Goal: Task Accomplishment & Management: Complete application form

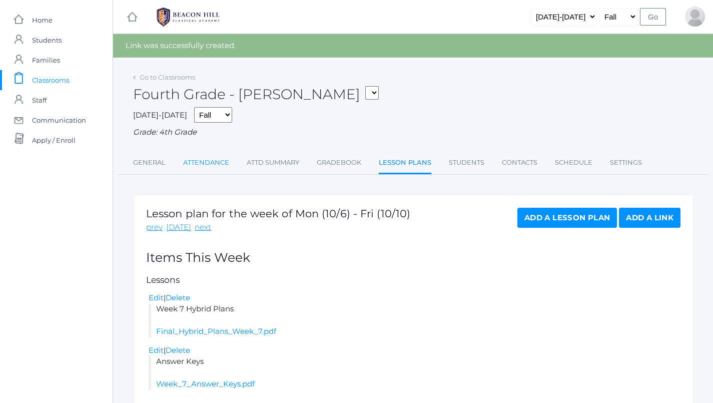
click at [216, 156] on link "Attendance" at bounding box center [206, 163] width 46 height 20
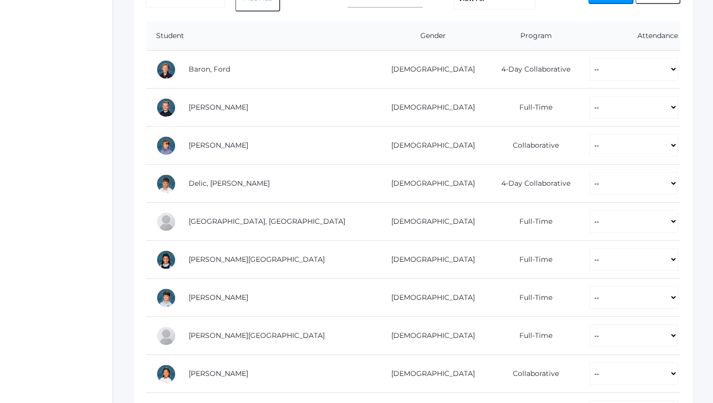
scroll to position [202, 0]
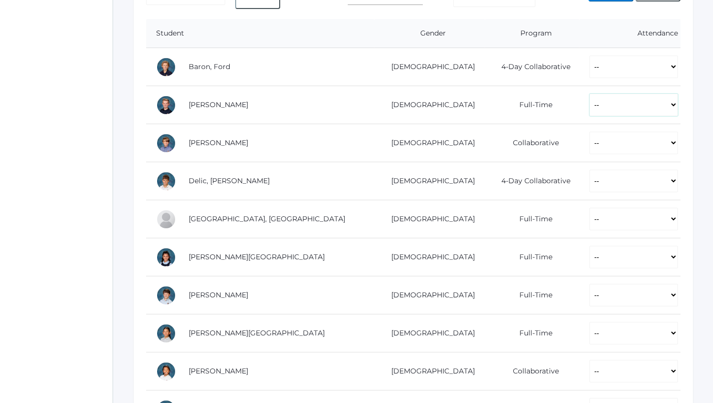
select select "P"
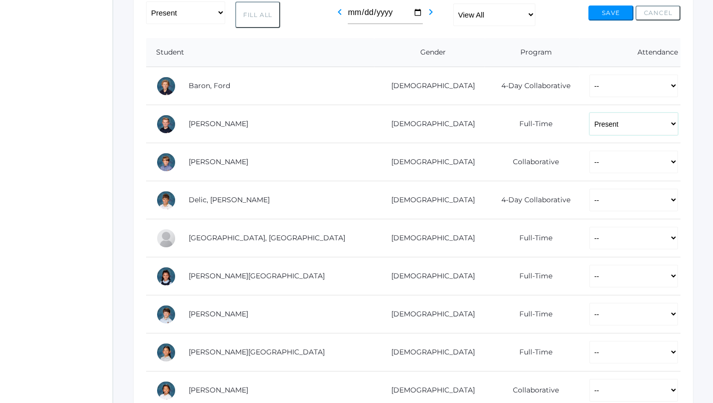
scroll to position [192, 0]
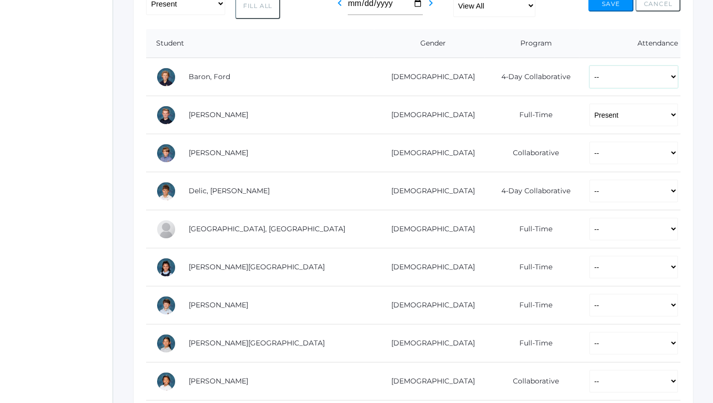
select select "P"
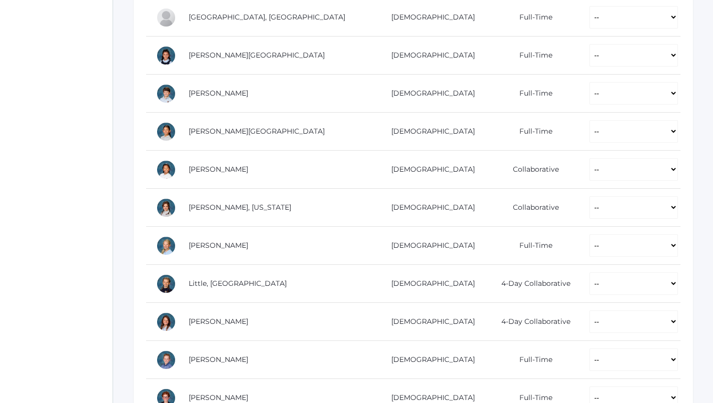
scroll to position [432, 0]
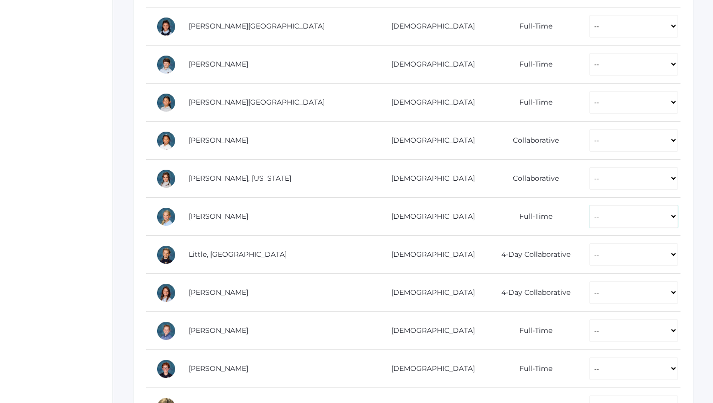
select select "P"
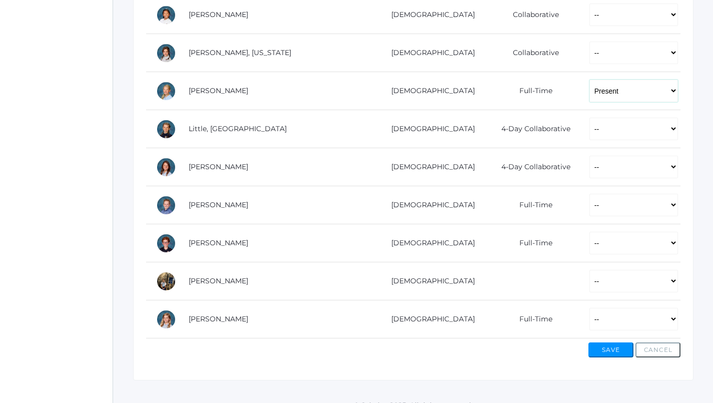
scroll to position [558, 0]
select select "P"
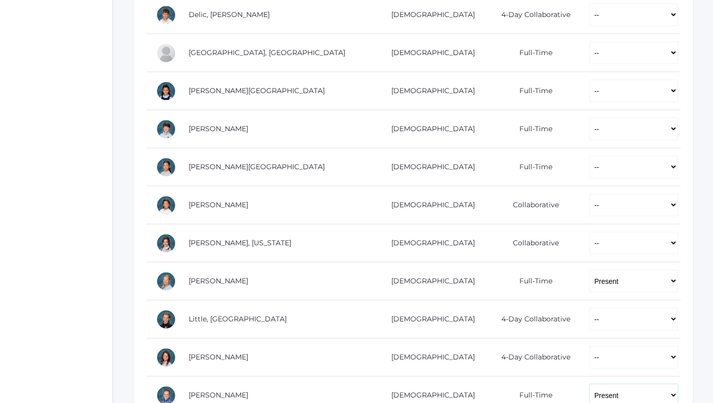
scroll to position [370, 0]
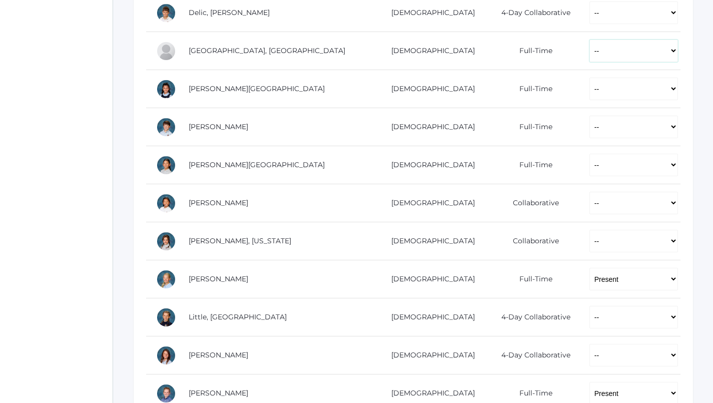
select select "P"
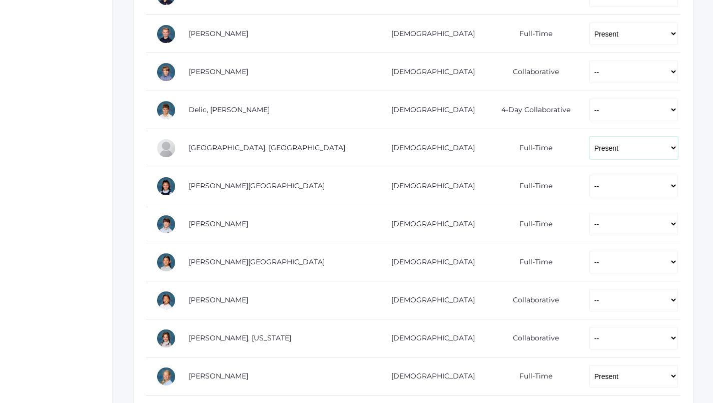
scroll to position [277, 0]
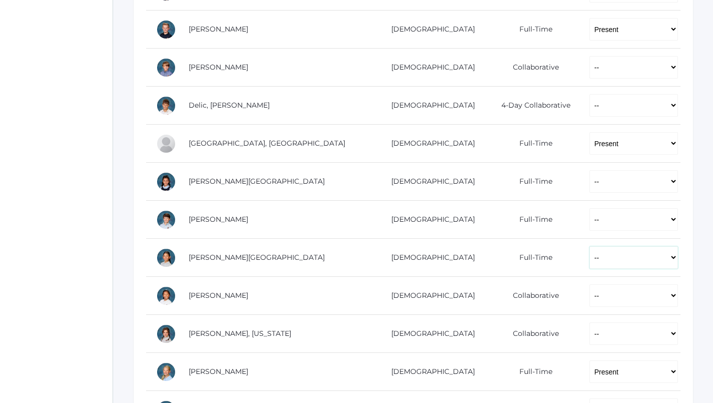
select select "P"
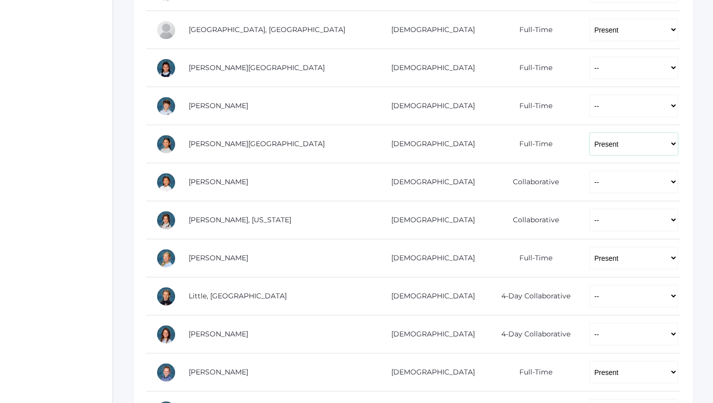
scroll to position [424, 0]
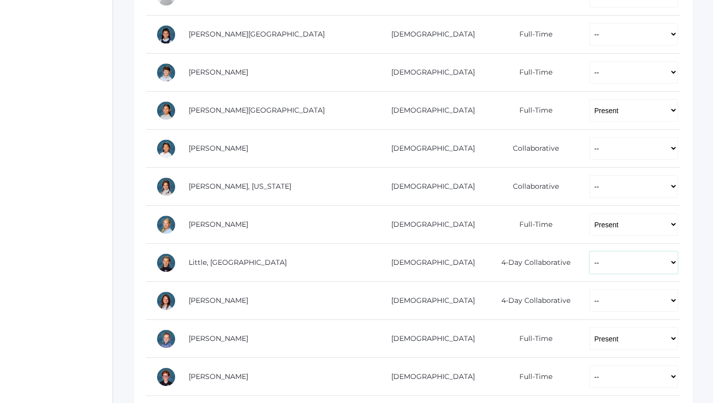
select select "P"
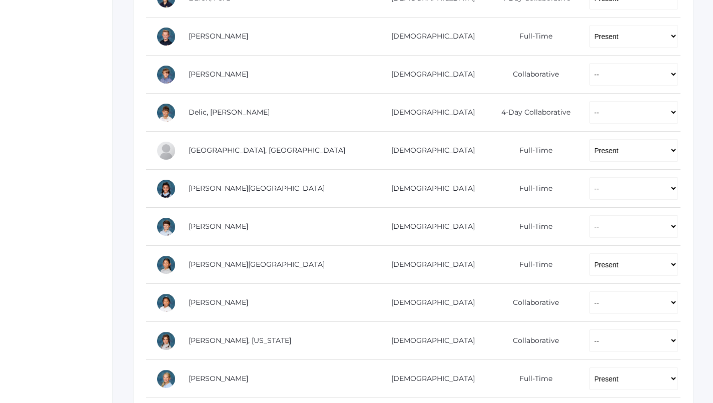
scroll to position [270, 0]
select select "P"
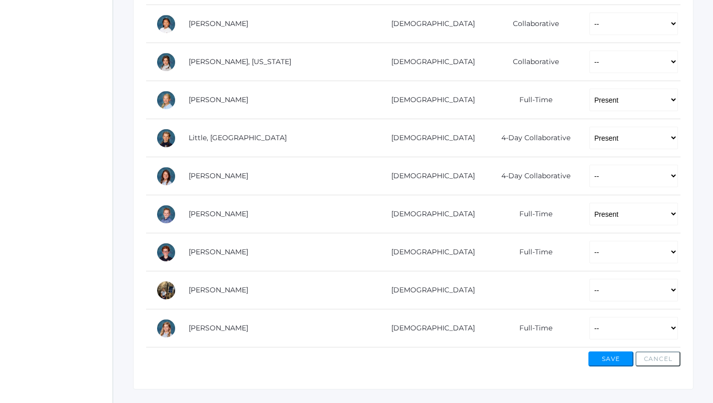
scroll to position [551, 0]
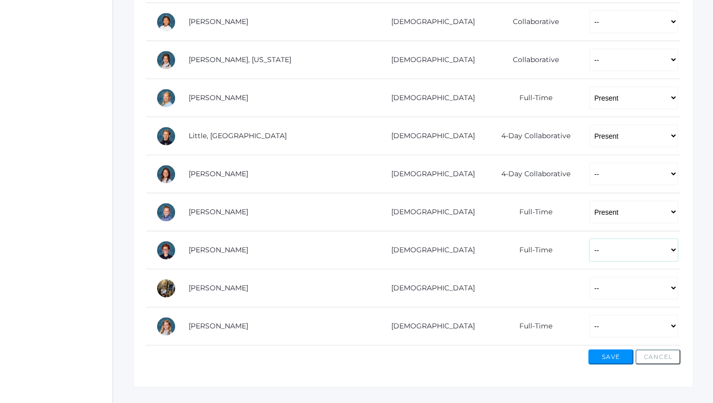
select select "P"
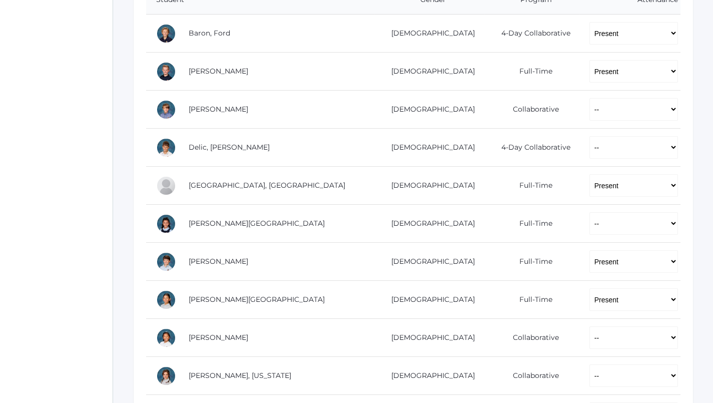
scroll to position [253, 0]
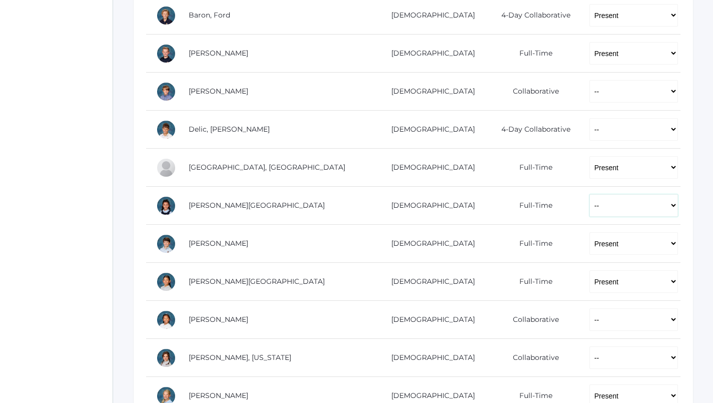
select select "P"
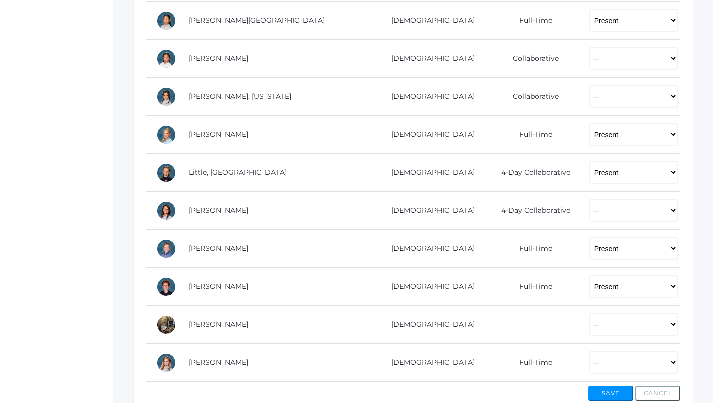
scroll to position [552, 0]
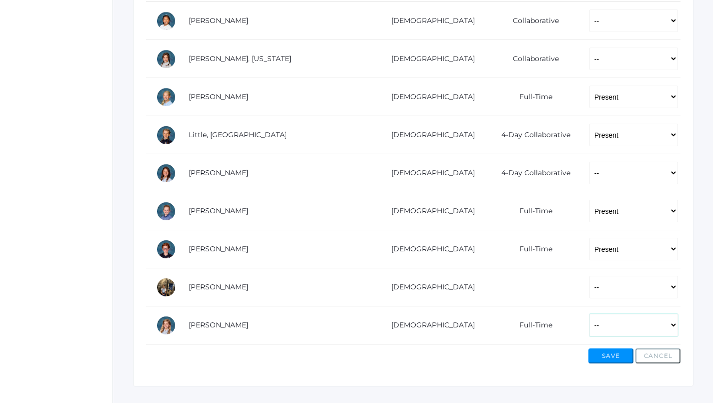
select select "P"
click at [613, 353] on button "Save" at bounding box center [611, 355] width 45 height 15
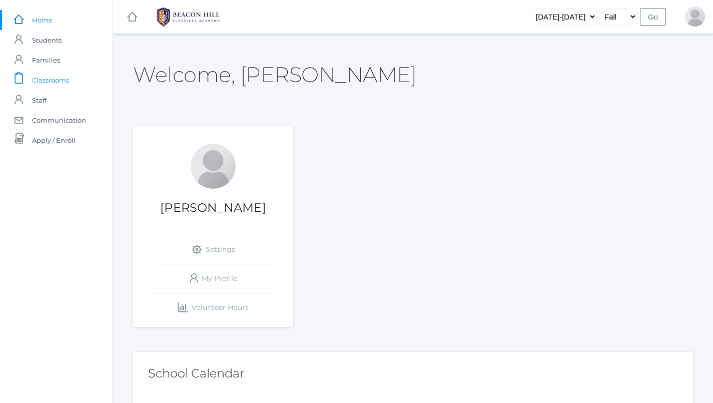
click at [65, 78] on span "Classrooms" at bounding box center [50, 80] width 37 height 20
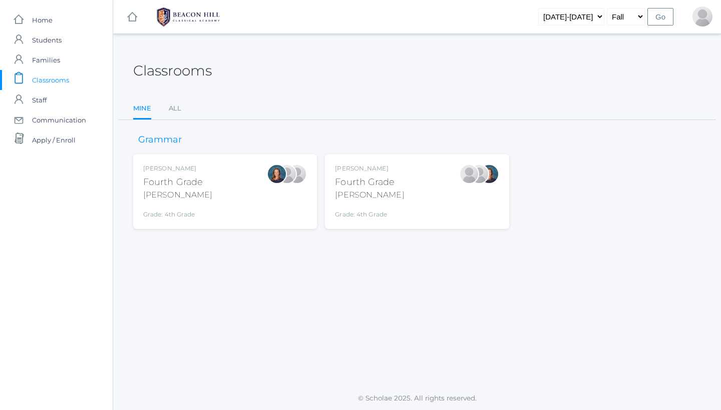
click at [226, 198] on div "Ellie Bradley Fourth Grade Bradley Grade: 4th Grade 04LA" at bounding box center [225, 191] width 164 height 55
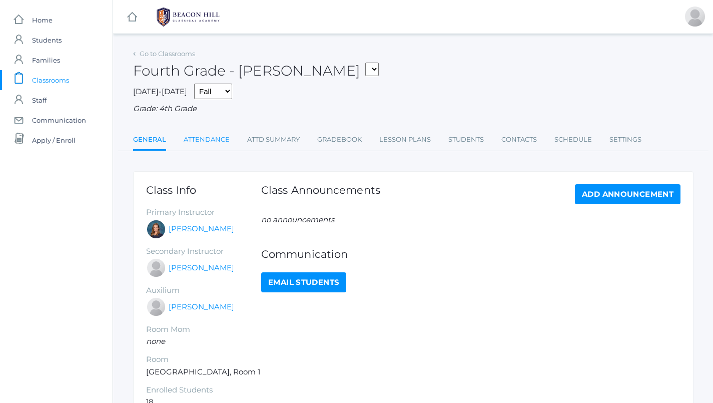
click at [213, 134] on link "Attendance" at bounding box center [207, 140] width 46 height 20
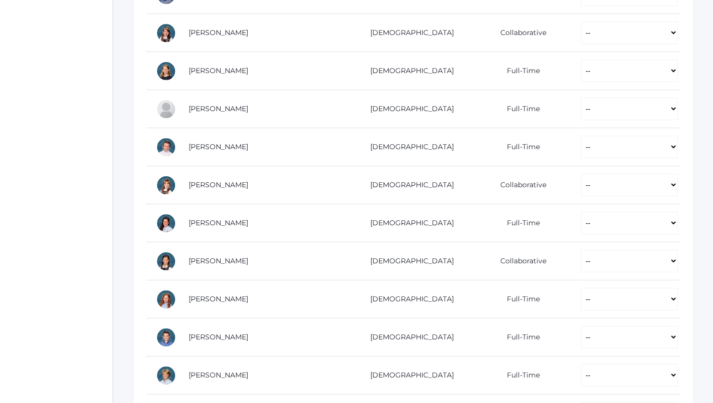
scroll to position [404, 0]
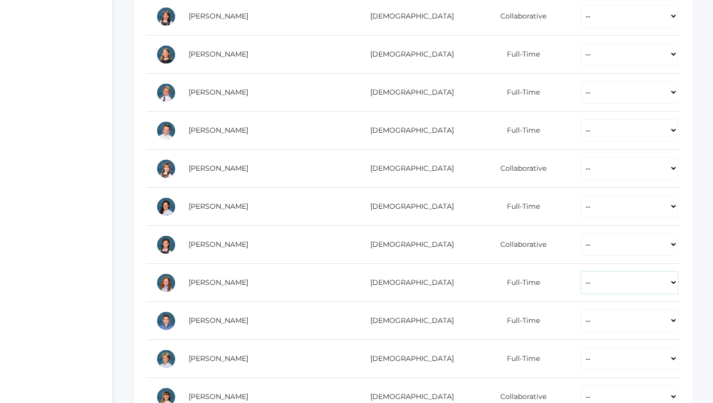
select select "P"
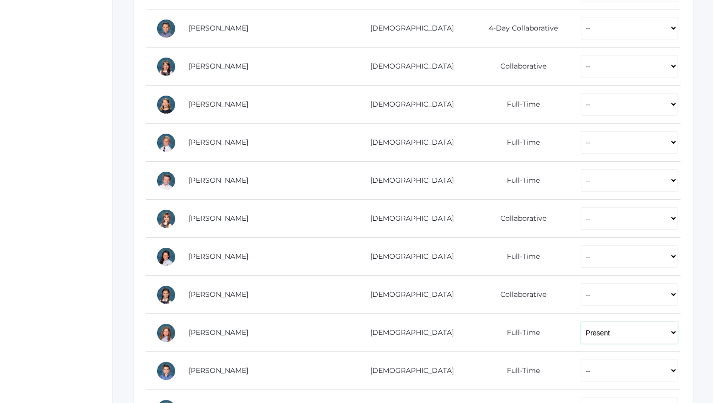
scroll to position [355, 0]
select select "P"
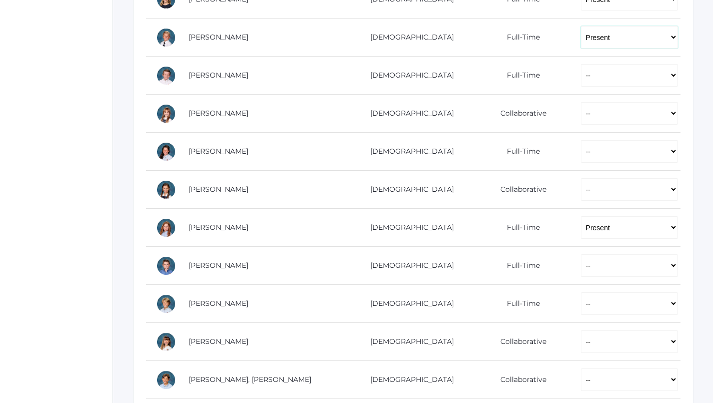
scroll to position [460, 1]
select select "P"
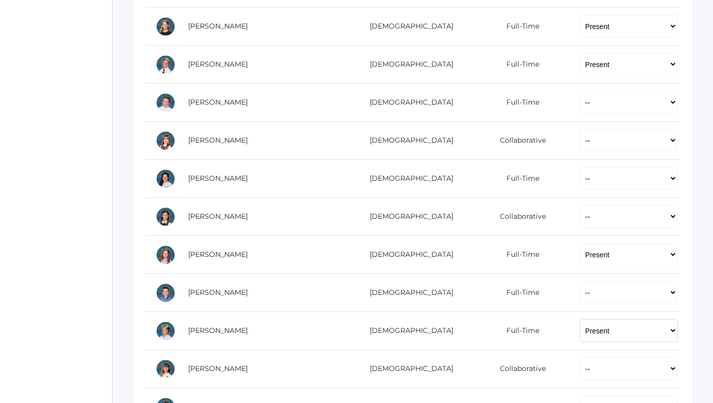
scroll to position [434, 0]
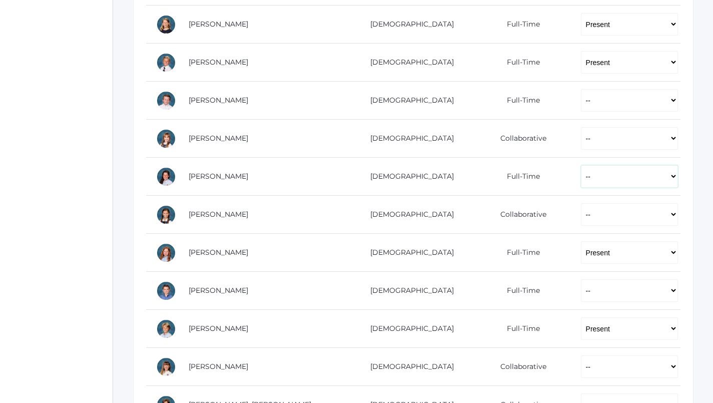
select select "P"
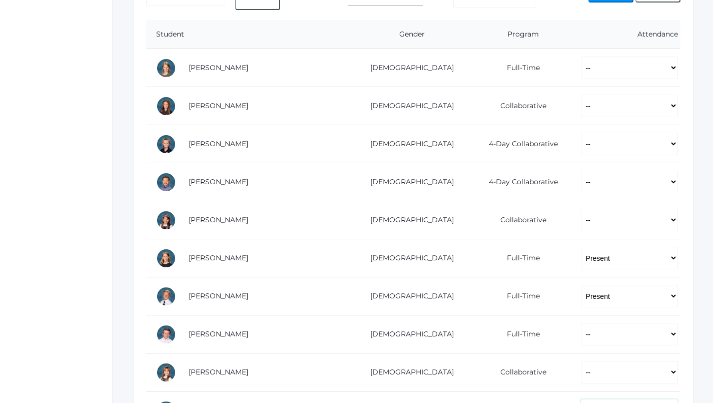
scroll to position [200, 0]
select select "P"
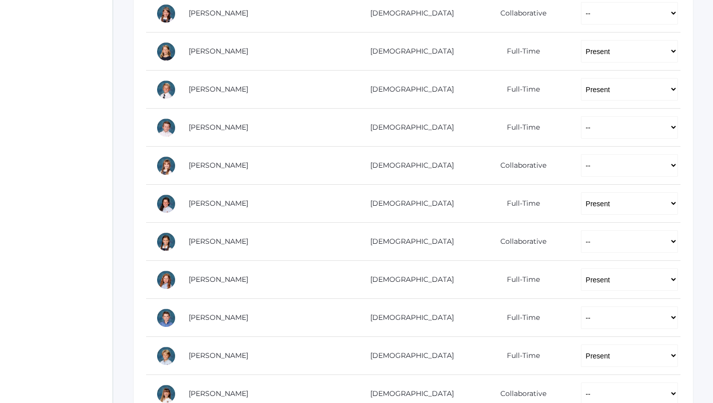
scroll to position [409, 0]
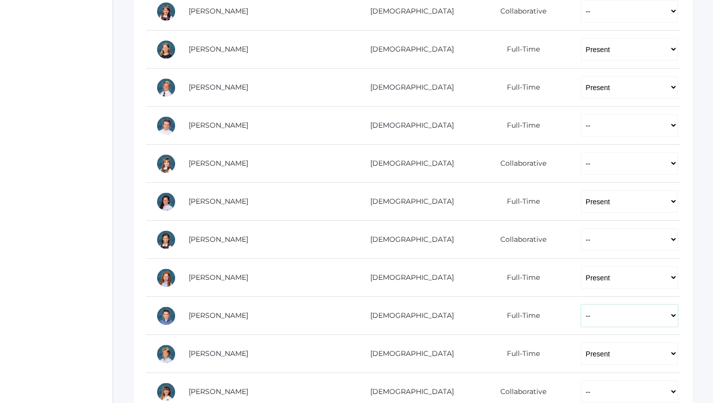
select select "P"
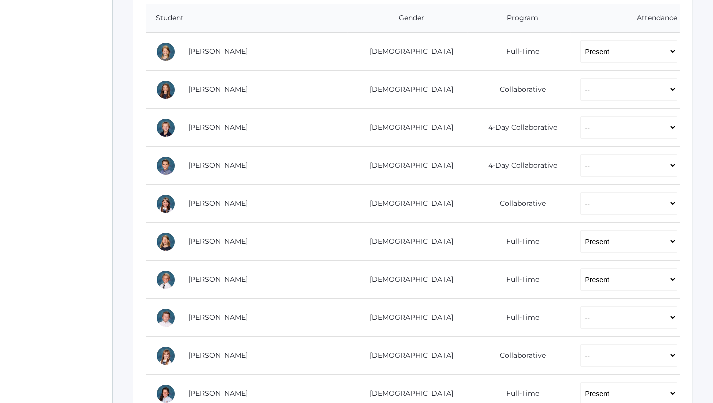
scroll to position [215, 0]
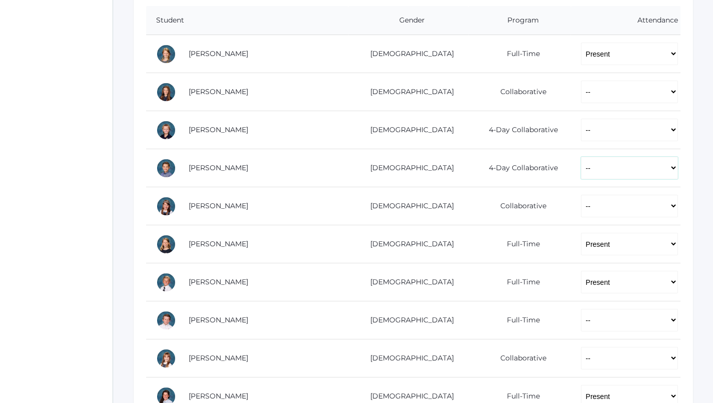
select select "P"
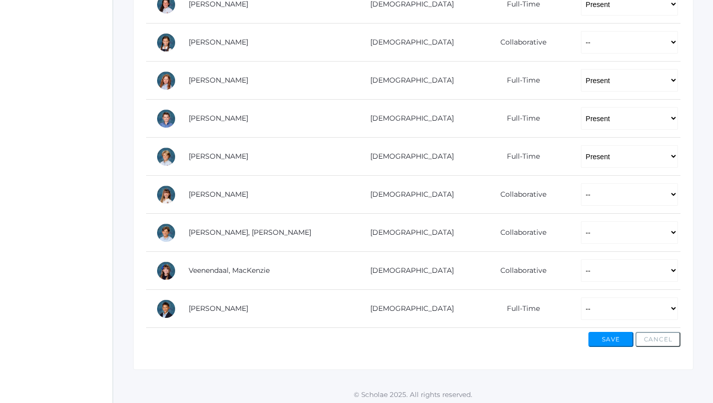
scroll to position [606, 0]
select select "P"
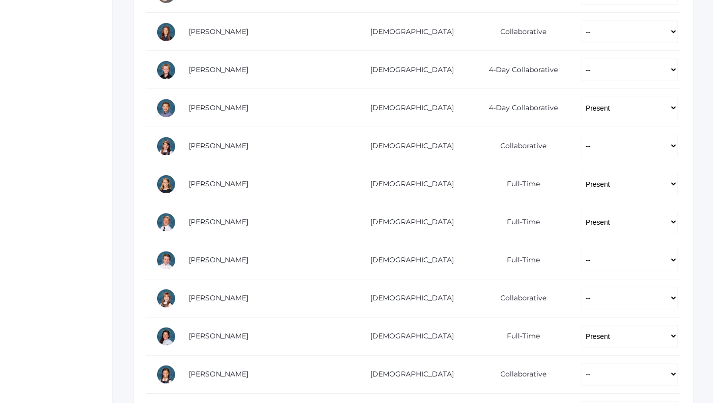
scroll to position [291, 0]
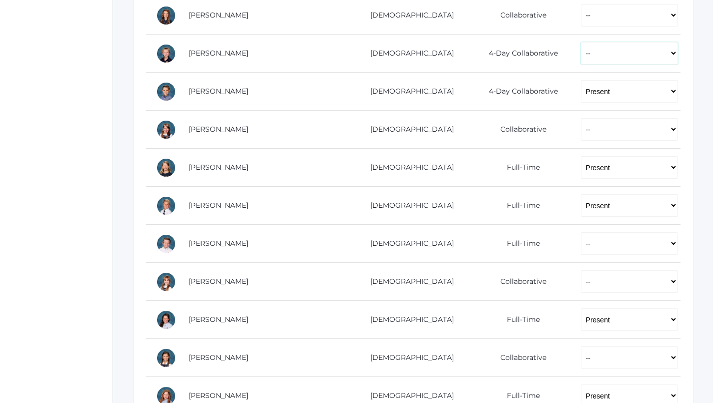
select select "P"
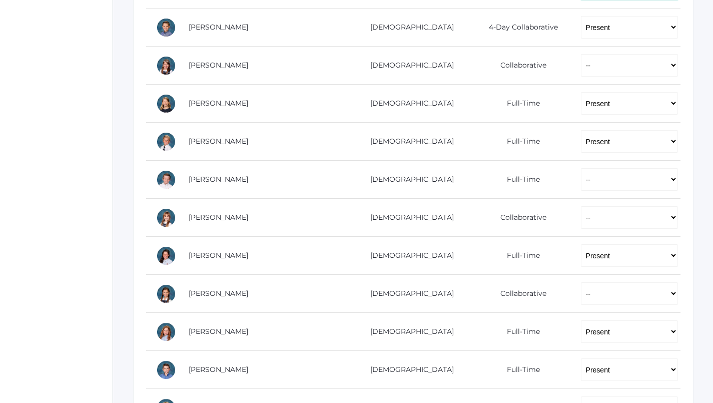
scroll to position [356, 0]
select select "P"
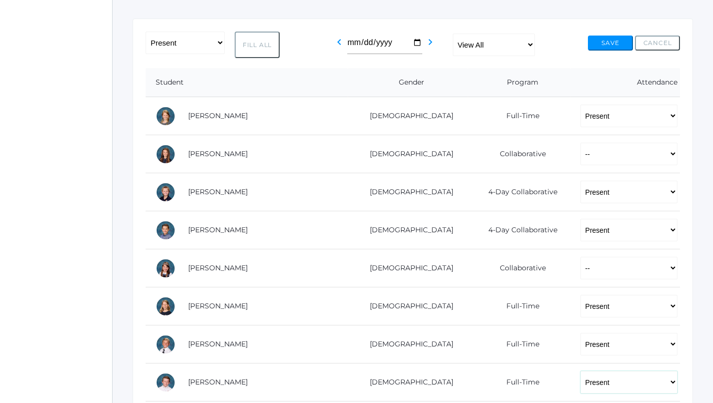
scroll to position [148, 1]
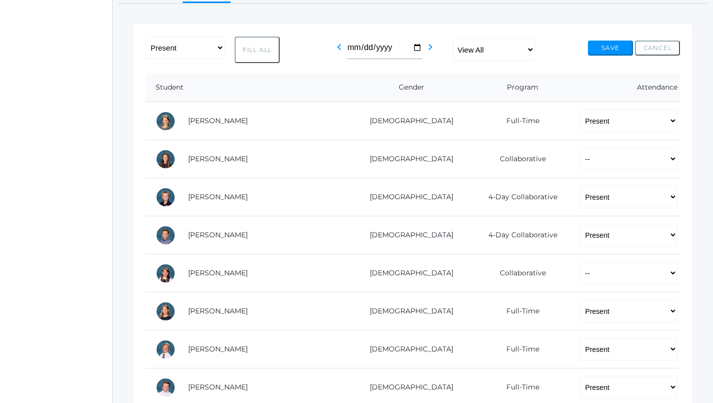
click at [607, 42] on button "Save" at bounding box center [610, 48] width 45 height 15
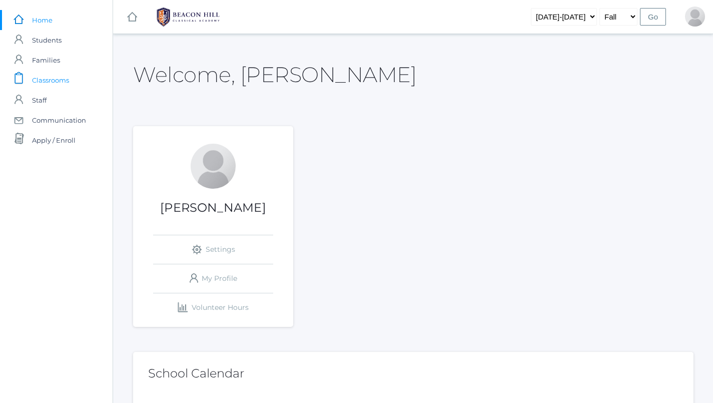
click at [50, 80] on span "Classrooms" at bounding box center [50, 80] width 37 height 20
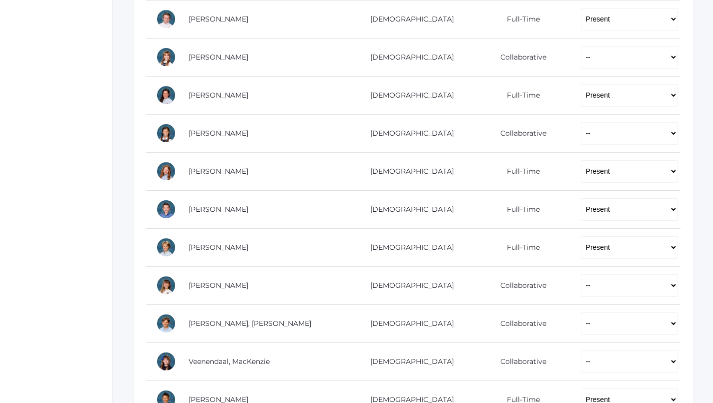
scroll to position [492, 0]
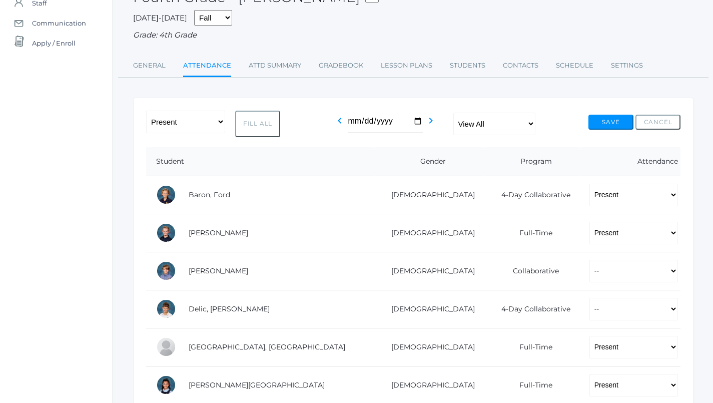
scroll to position [92, 0]
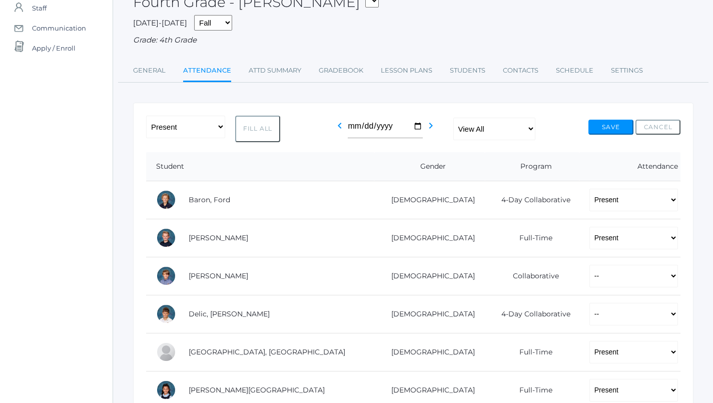
click at [614, 124] on button "Save" at bounding box center [611, 127] width 45 height 15
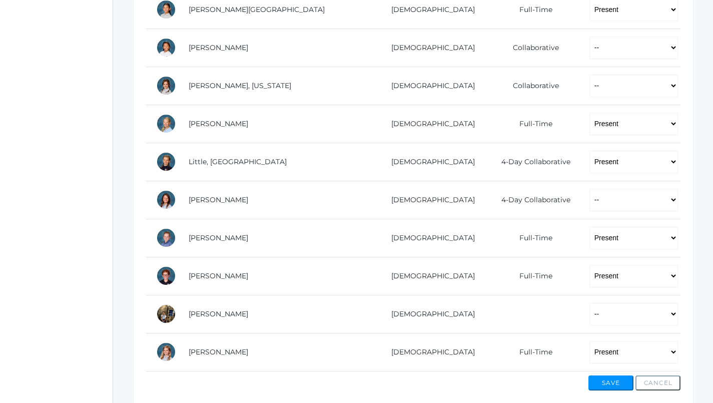
scroll to position [547, 0]
select select "AU"
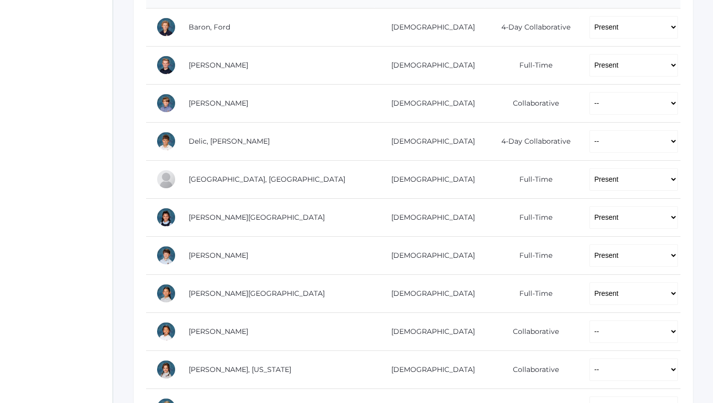
scroll to position [263, 0]
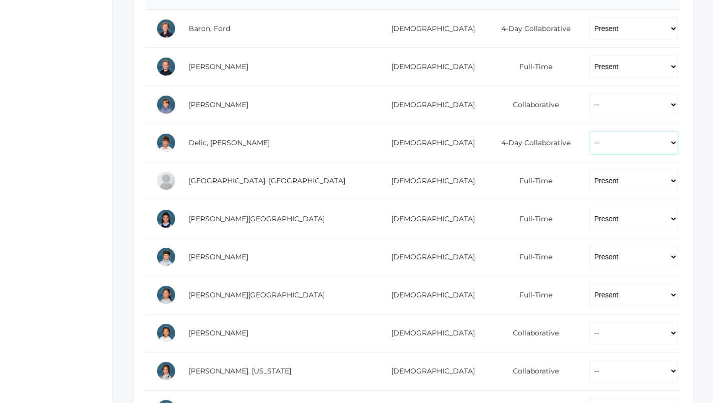
select select "P"
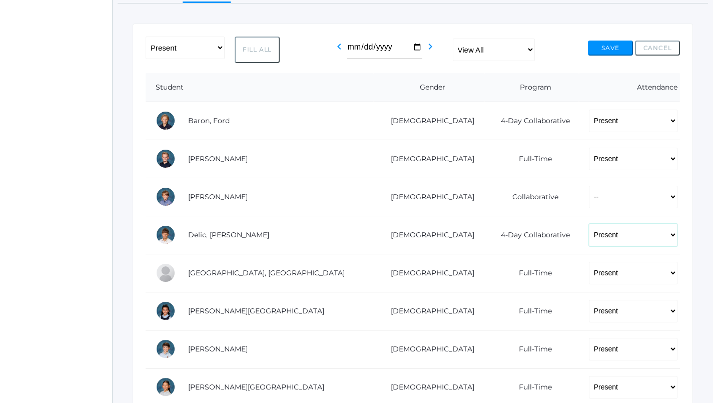
scroll to position [171, 1]
click at [608, 41] on button "Save" at bounding box center [610, 48] width 45 height 15
